Goal: Information Seeking & Learning: Learn about a topic

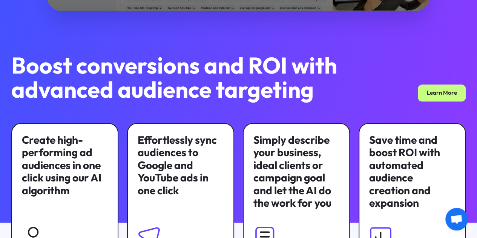
scroll to position [377, 0]
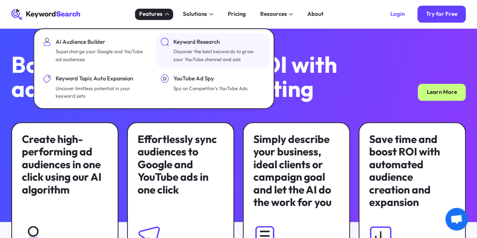
click at [230, 46] on div "Keyword Research" at bounding box center [218, 42] width 90 height 9
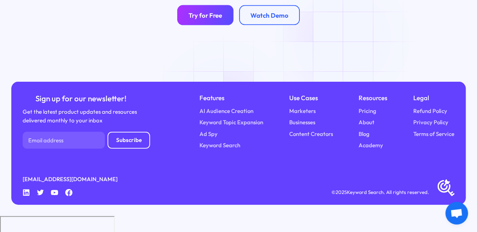
scroll to position [2339, 0]
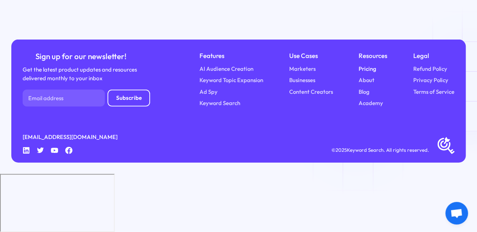
click at [362, 73] on link "Pricing" at bounding box center [367, 69] width 18 height 9
